Goal: Task Accomplishment & Management: Use online tool/utility

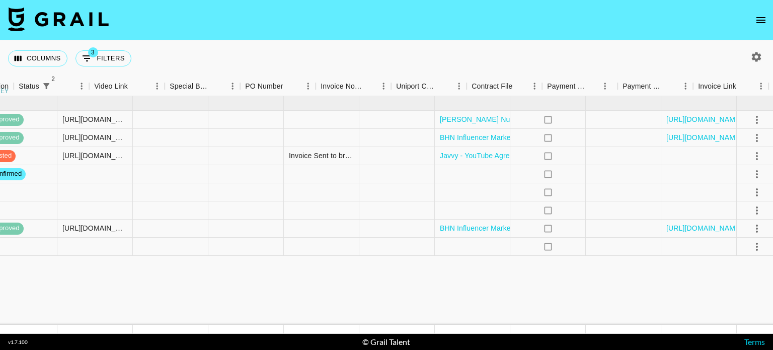
scroll to position [0, 898]
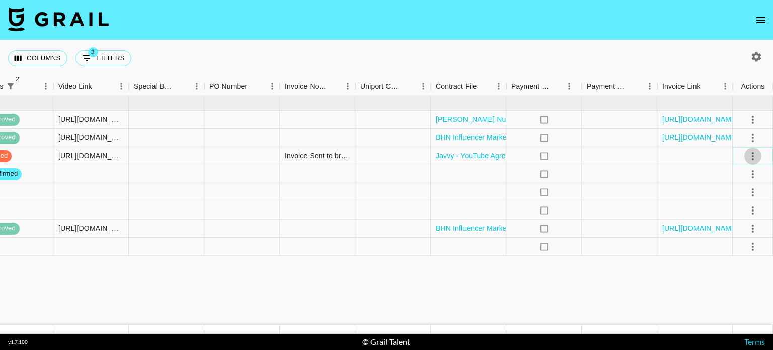
click at [754, 156] on icon "select merge strategy" at bounding box center [753, 156] width 12 height 12
click at [742, 247] on div "Approve" at bounding box center [731, 250] width 31 height 12
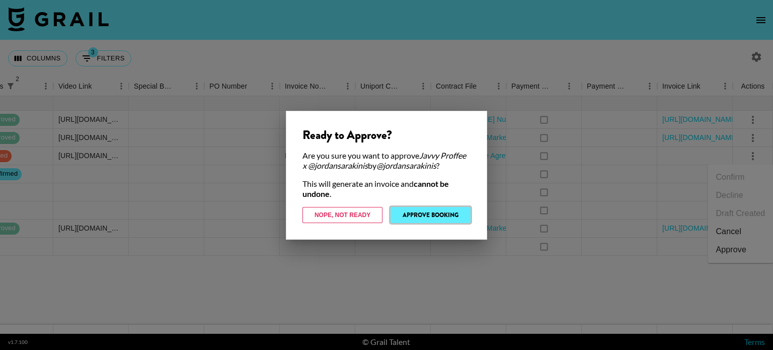
click at [422, 217] on button "Approve Booking" at bounding box center [430, 215] width 80 height 16
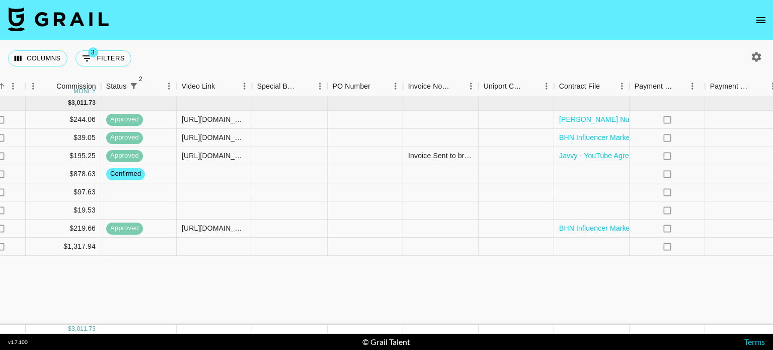
scroll to position [0, 898]
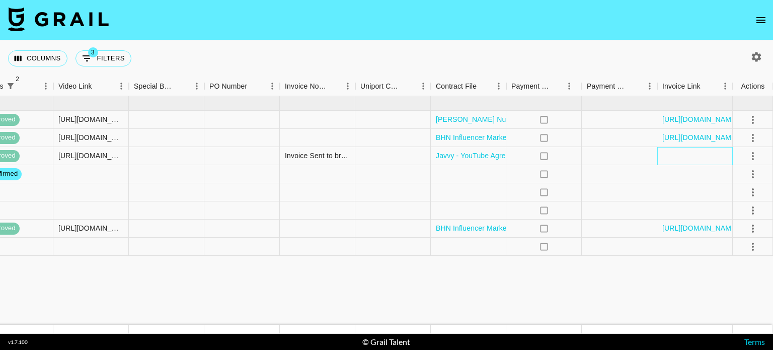
click at [677, 161] on div at bounding box center [694, 156] width 75 height 18
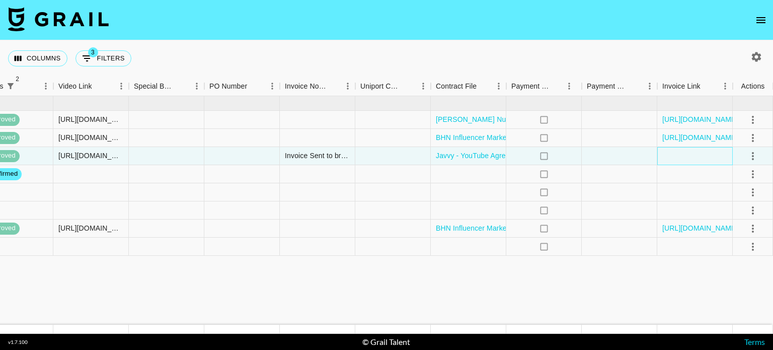
click at [677, 161] on div at bounding box center [694, 156] width 75 height 18
click at [666, 158] on div at bounding box center [694, 156] width 75 height 18
click at [696, 156] on div at bounding box center [694, 156] width 75 height 18
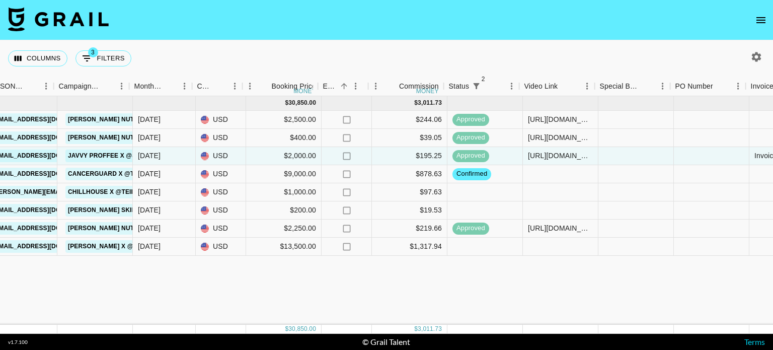
scroll to position [0, 426]
